Goal: Information Seeking & Learning: Find specific fact

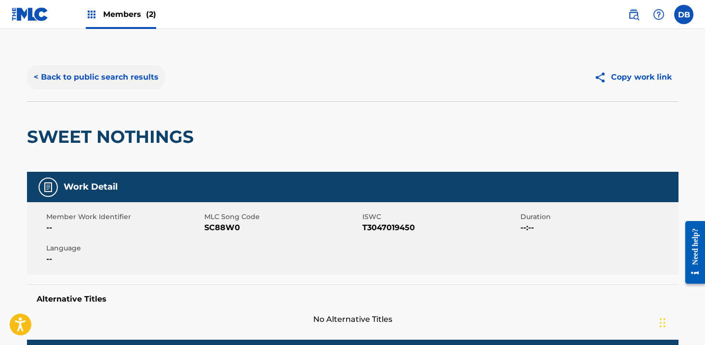
click at [110, 75] on button "< Back to public search results" at bounding box center [96, 77] width 138 height 24
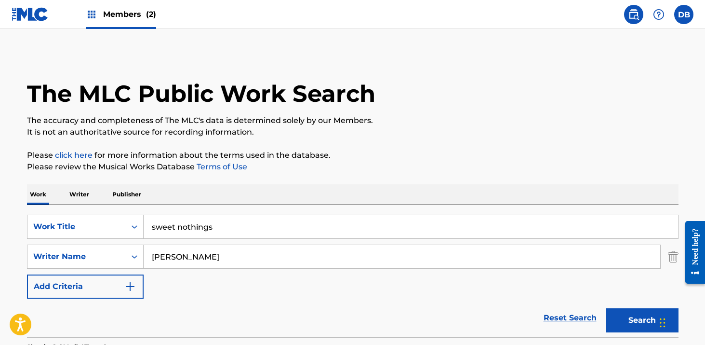
click at [225, 226] on input "sweet nothings" at bounding box center [411, 226] width 535 height 23
type input "s"
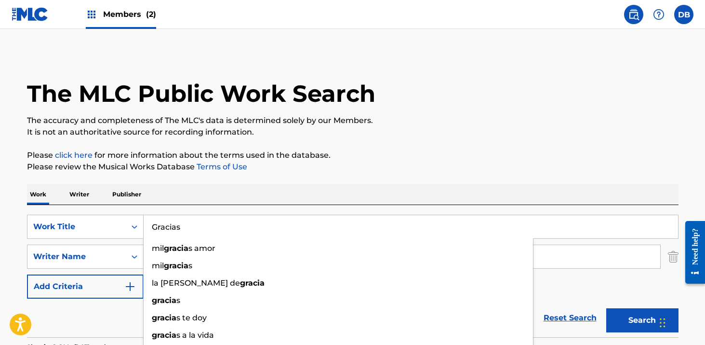
type input "Gracias"
click at [606, 308] on button "Search" at bounding box center [642, 320] width 72 height 24
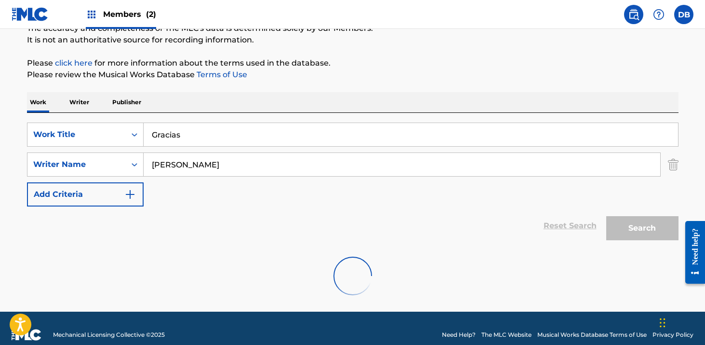
scroll to position [105, 0]
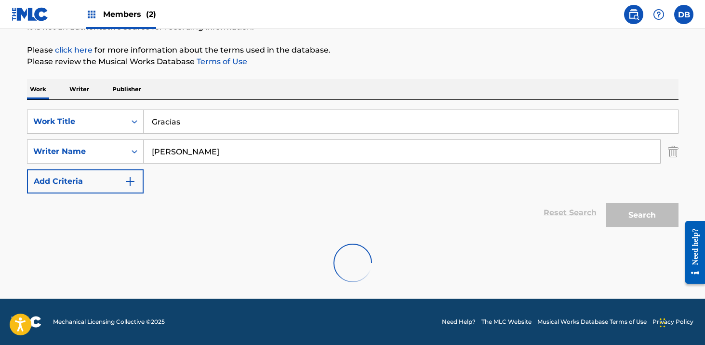
click at [192, 93] on div "Work Writer Publisher" at bounding box center [353, 89] width 652 height 20
click at [140, 20] on div "Members (2)" at bounding box center [121, 14] width 70 height 28
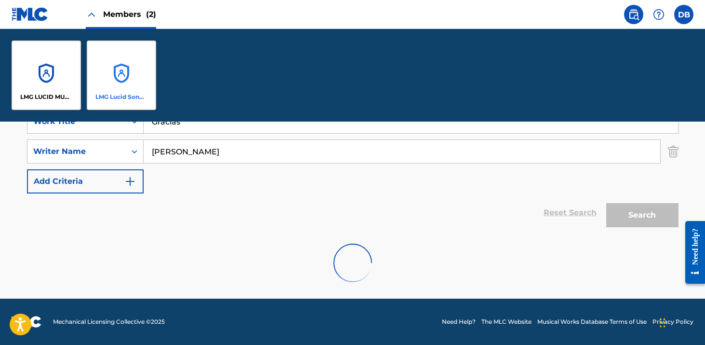
click at [129, 59] on div "LMG Lucid Songs (ASCAP)" at bounding box center [121, 74] width 69 height 69
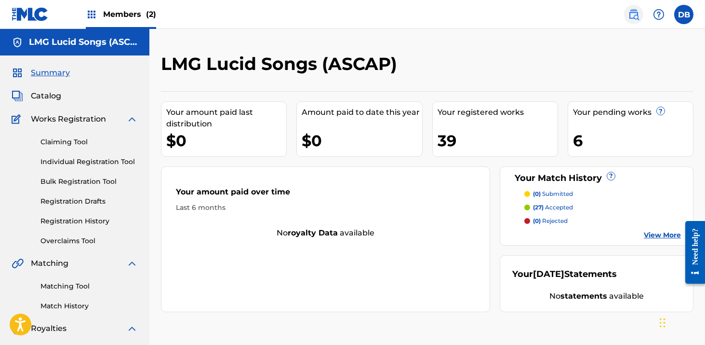
click at [635, 16] on img at bounding box center [634, 15] width 12 height 12
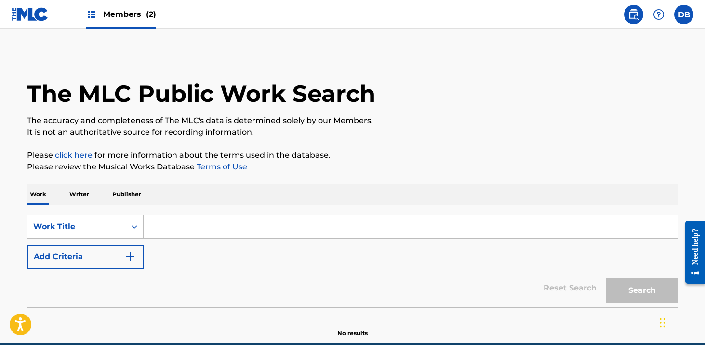
click at [201, 232] on input "Search Form" at bounding box center [411, 226] width 535 height 23
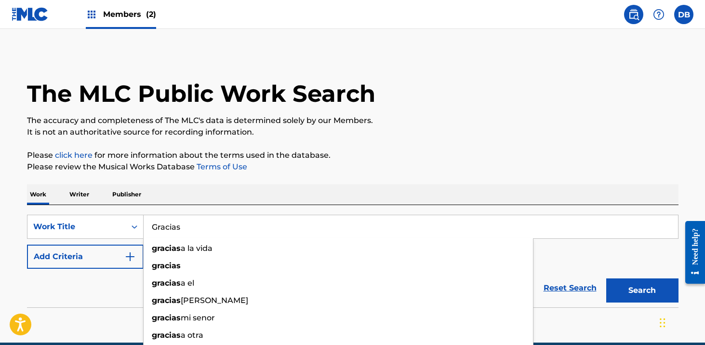
type input "Gracias"
click at [228, 190] on div "Work Writer Publisher" at bounding box center [353, 194] width 652 height 20
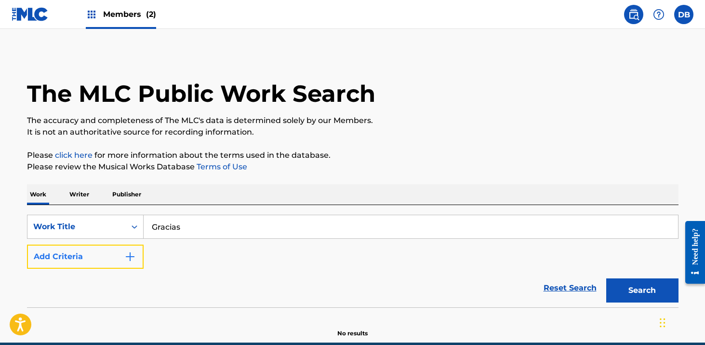
click at [123, 263] on button "Add Criteria" at bounding box center [85, 256] width 117 height 24
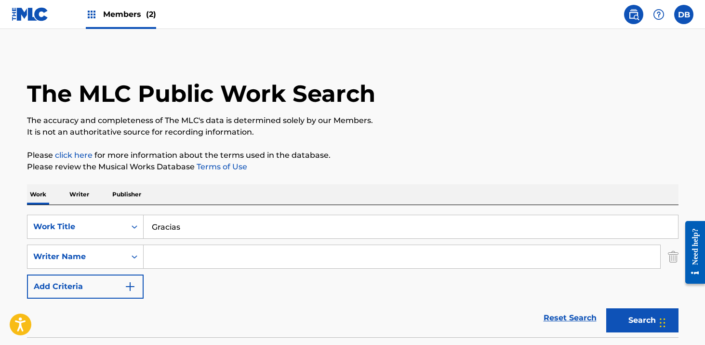
click at [160, 260] on input "Search Form" at bounding box center [402, 256] width 517 height 23
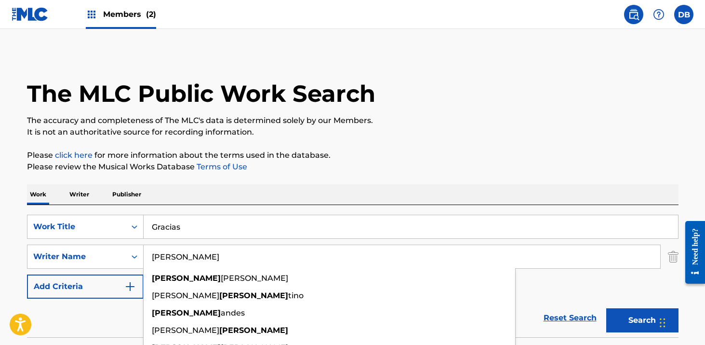
type input "[PERSON_NAME]"
click at [606, 308] on button "Search" at bounding box center [642, 320] width 72 height 24
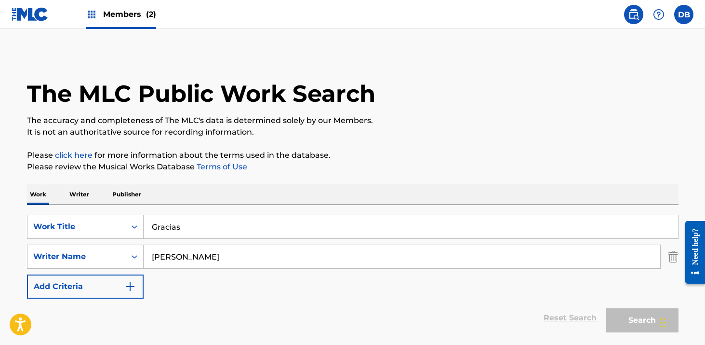
scroll to position [48, 0]
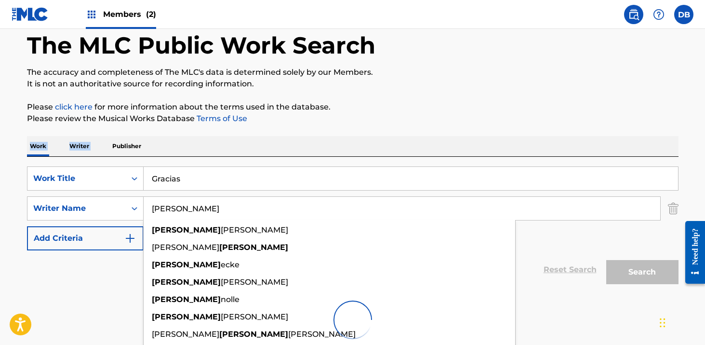
click at [350, 124] on div "The MLC Public Work Search The accuracy and completeness of The MLC's data is d…" at bounding box center [352, 178] width 675 height 346
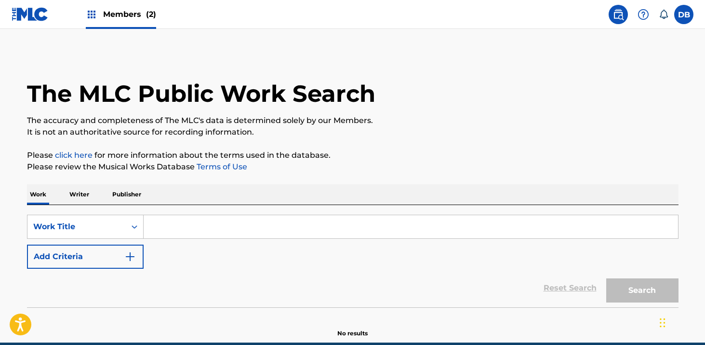
click at [213, 230] on input "Search Form" at bounding box center [411, 226] width 535 height 23
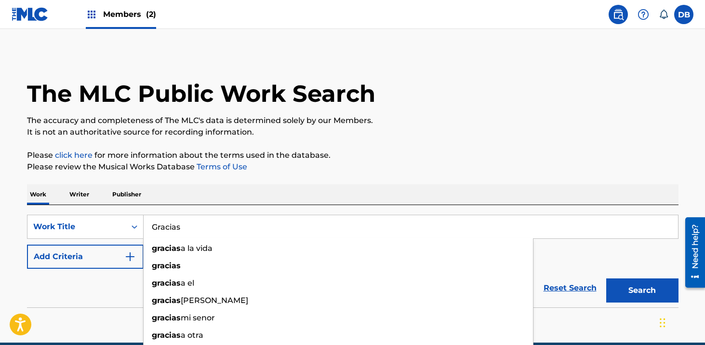
type input "Gracias"
click at [309, 191] on div "Work Writer Publisher" at bounding box center [353, 194] width 652 height 20
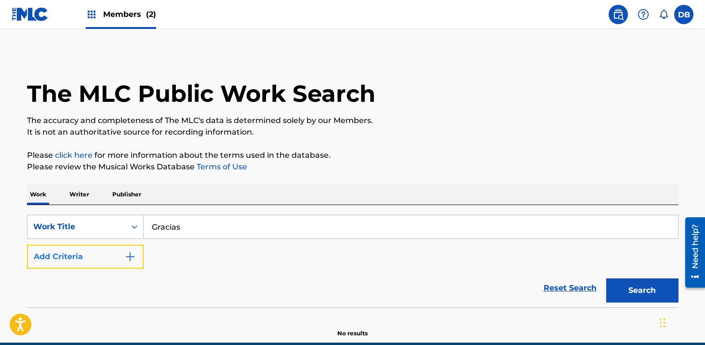
click at [132, 249] on button "Add Criteria" at bounding box center [85, 256] width 117 height 24
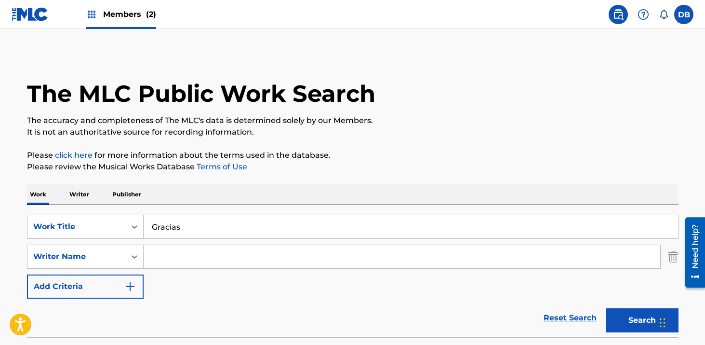
click at [161, 249] on input "Search Form" at bounding box center [402, 256] width 517 height 23
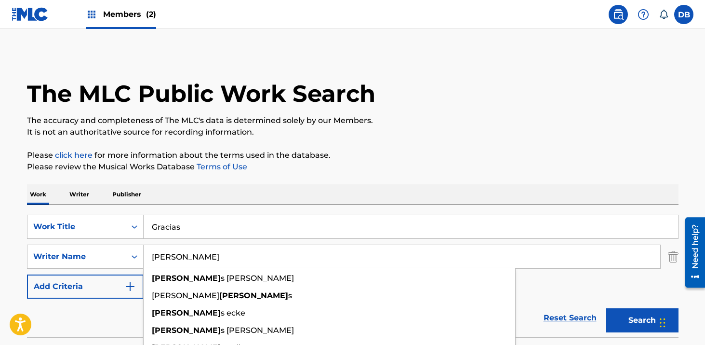
type input "[PERSON_NAME]"
click at [606, 308] on button "Search" at bounding box center [642, 320] width 72 height 24
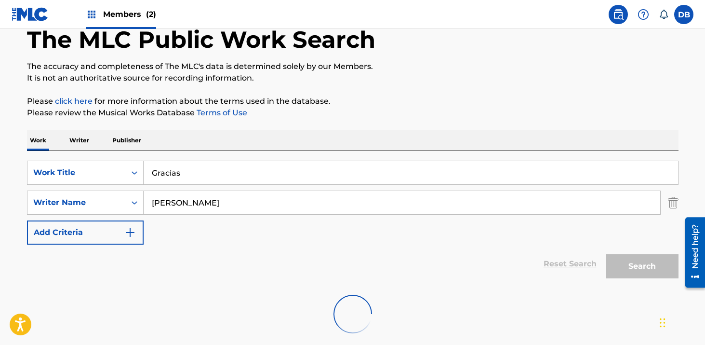
scroll to position [102, 0]
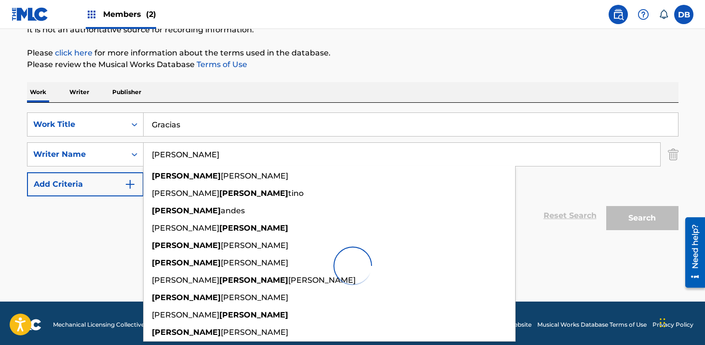
click at [419, 78] on div "The MLC Public Work Search The accuracy and completeness of The MLC's data is d…" at bounding box center [352, 124] width 675 height 346
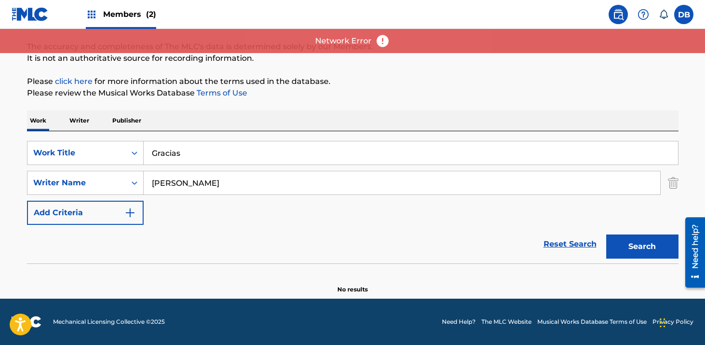
scroll to position [0, 0]
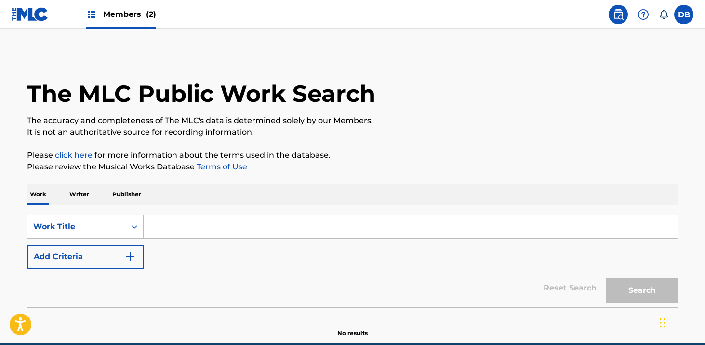
click at [248, 238] on div "Search Form" at bounding box center [411, 227] width 535 height 24
click at [245, 232] on input "Search Form" at bounding box center [411, 226] width 535 height 23
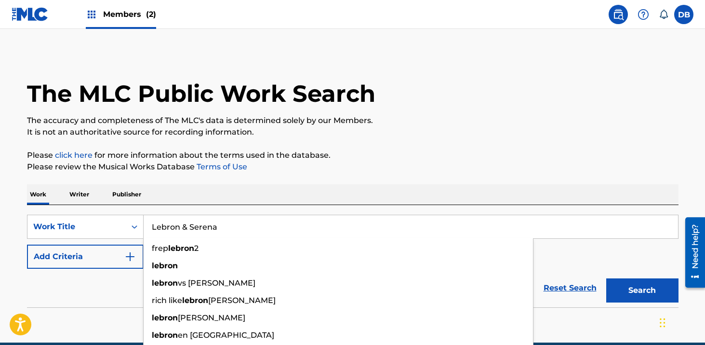
type input "Lebron & Serena"
click at [441, 175] on div "The MLC Public Work Search The accuracy and completeness of The MLC's data is d…" at bounding box center [352, 195] width 675 height 284
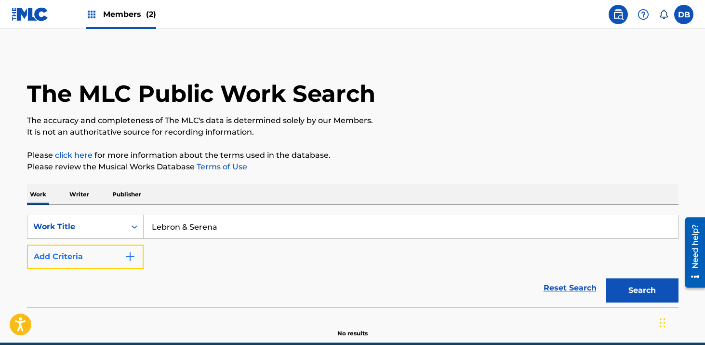
click at [132, 259] on img "Search Form" at bounding box center [130, 257] width 12 height 12
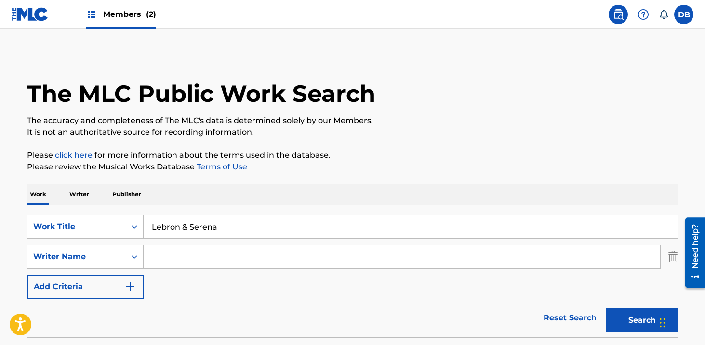
click at [160, 259] on input "Search Form" at bounding box center [402, 256] width 517 height 23
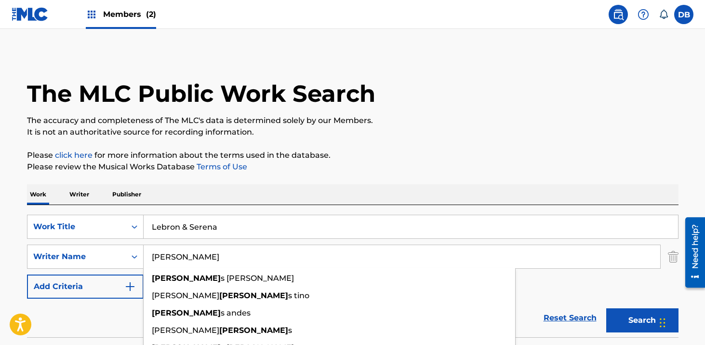
type input "[PERSON_NAME]"
click at [606, 308] on button "Search" at bounding box center [642, 320] width 72 height 24
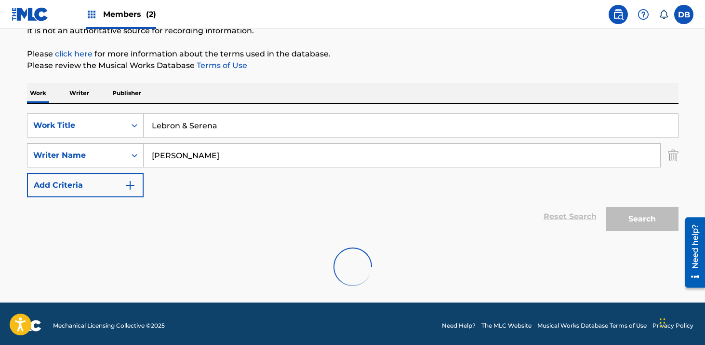
scroll to position [105, 0]
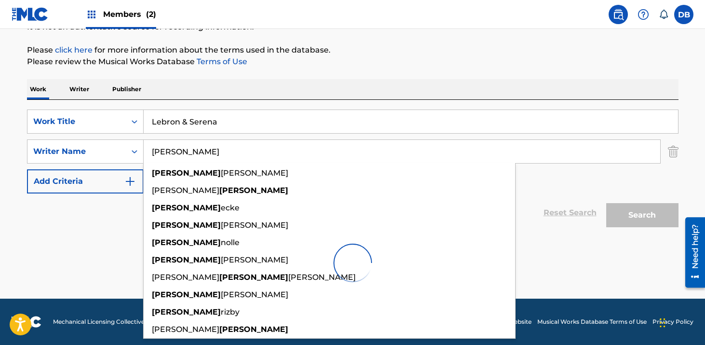
click at [400, 91] on div "Work Writer Publisher" at bounding box center [353, 89] width 652 height 20
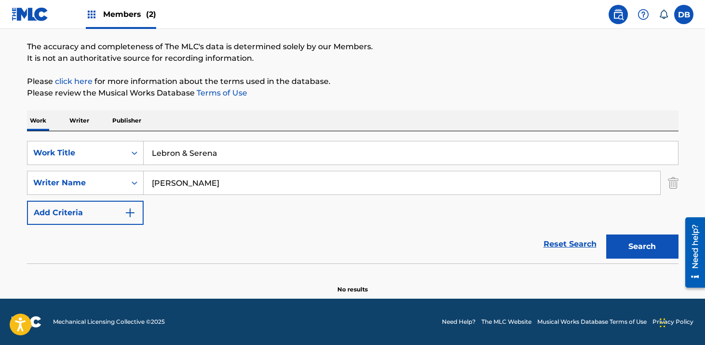
scroll to position [0, 0]
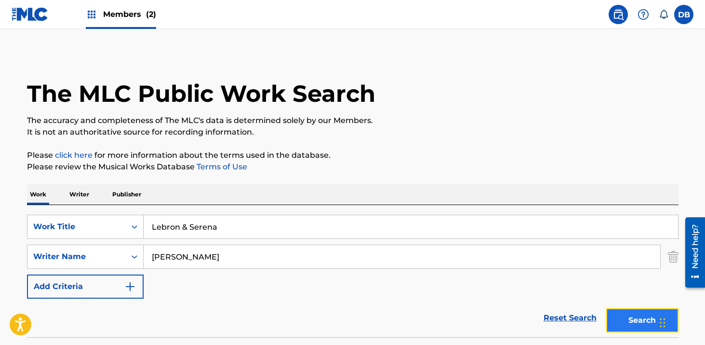
click at [630, 318] on button "Search" at bounding box center [642, 320] width 72 height 24
